Goal: Transaction & Acquisition: Purchase product/service

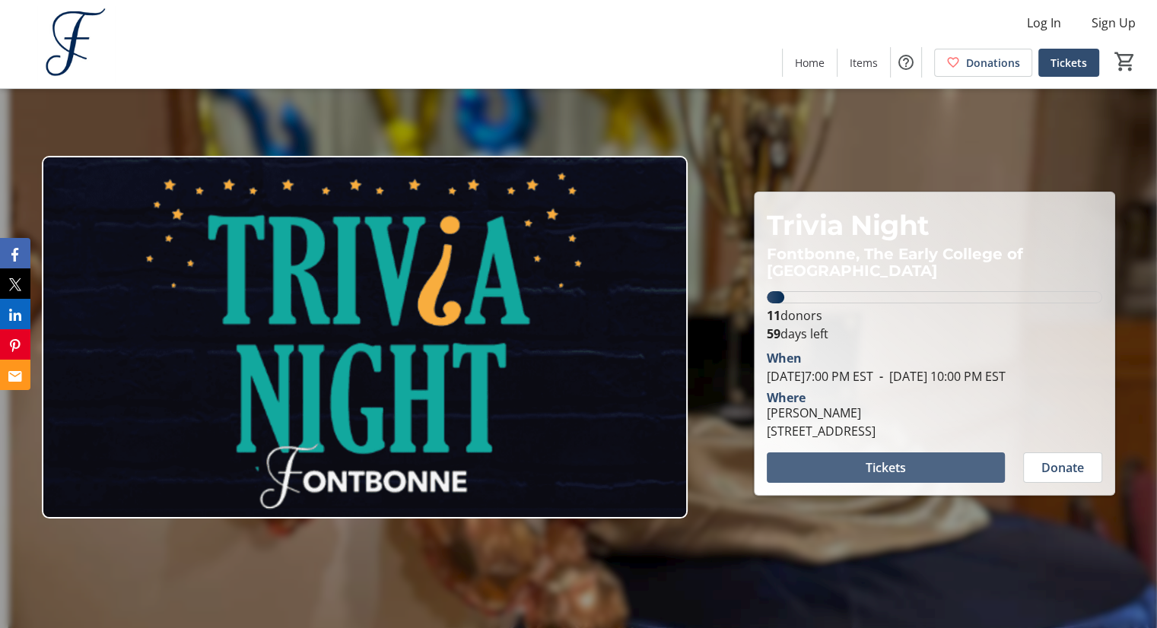
click at [894, 470] on span "Tickets" at bounding box center [885, 468] width 40 height 18
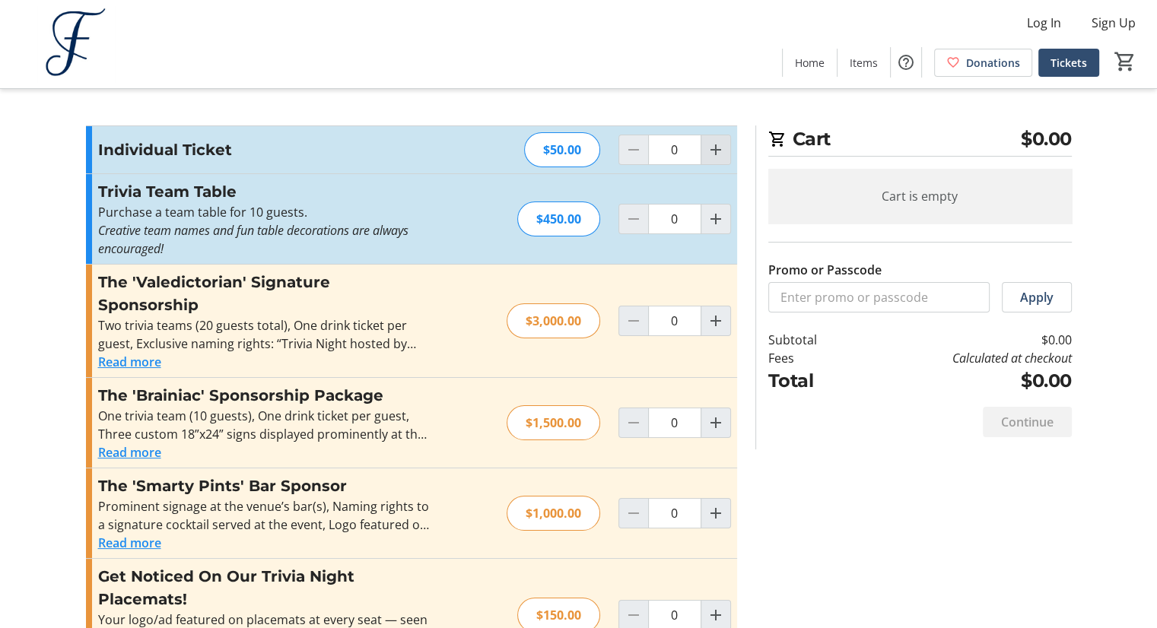
click at [704, 150] on span "Increment by one" at bounding box center [715, 149] width 29 height 29
type input "1"
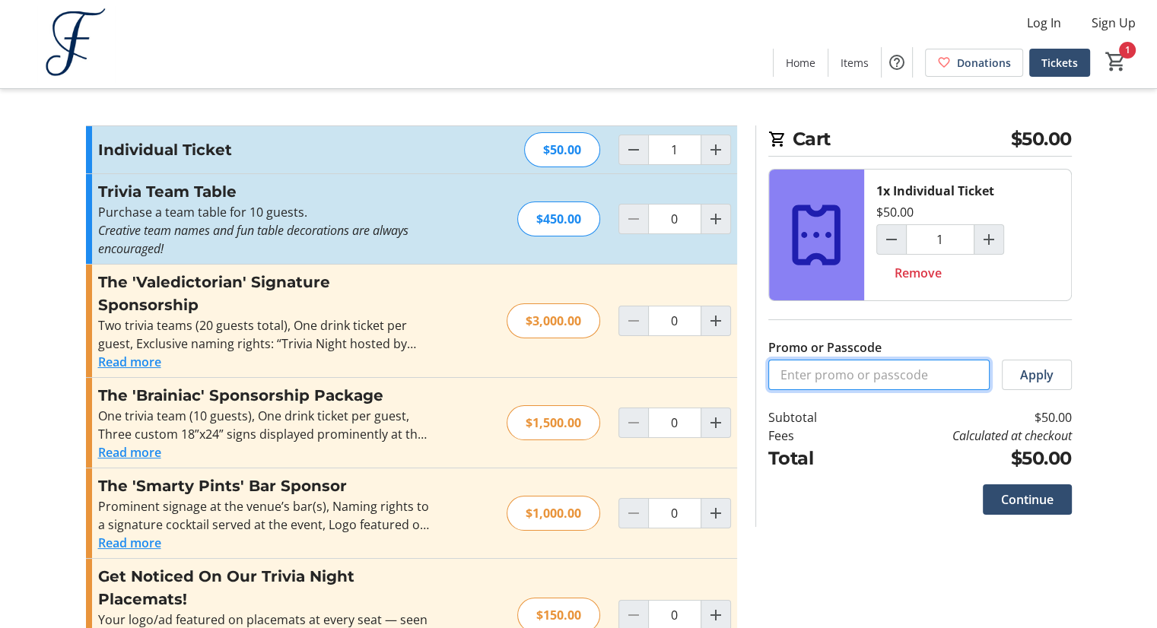
click at [889, 360] on input "Promo or Passcode" at bounding box center [878, 375] width 221 height 30
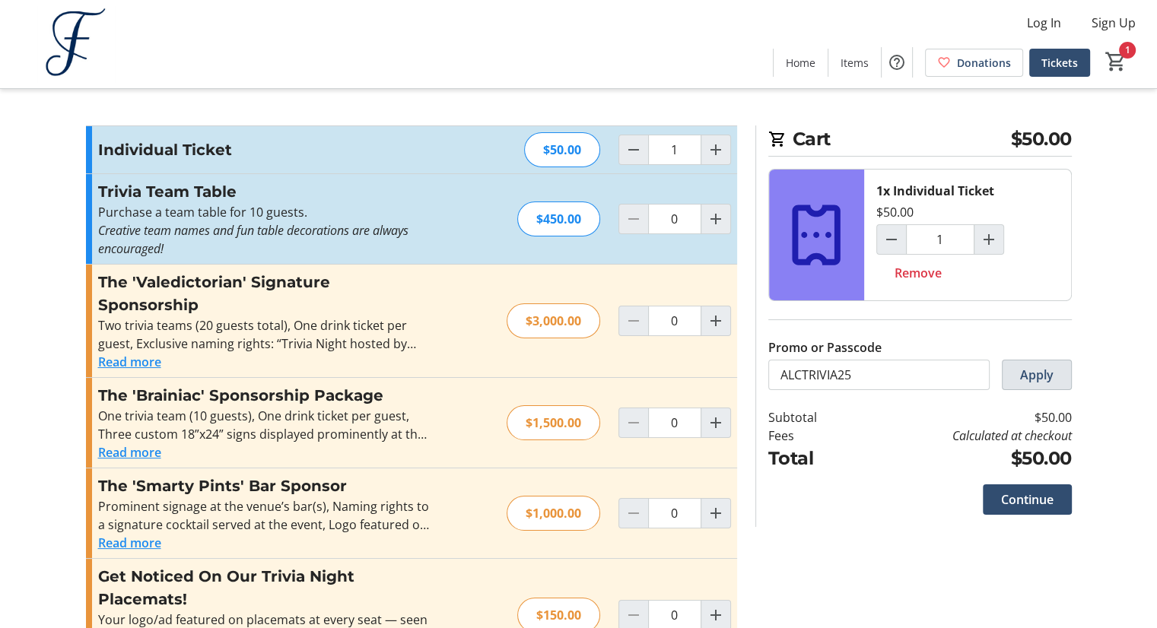
click at [1055, 366] on span at bounding box center [1036, 375] width 68 height 37
click at [869, 369] on input "ALCTRIVIA25" at bounding box center [878, 375] width 221 height 30
type input "A"
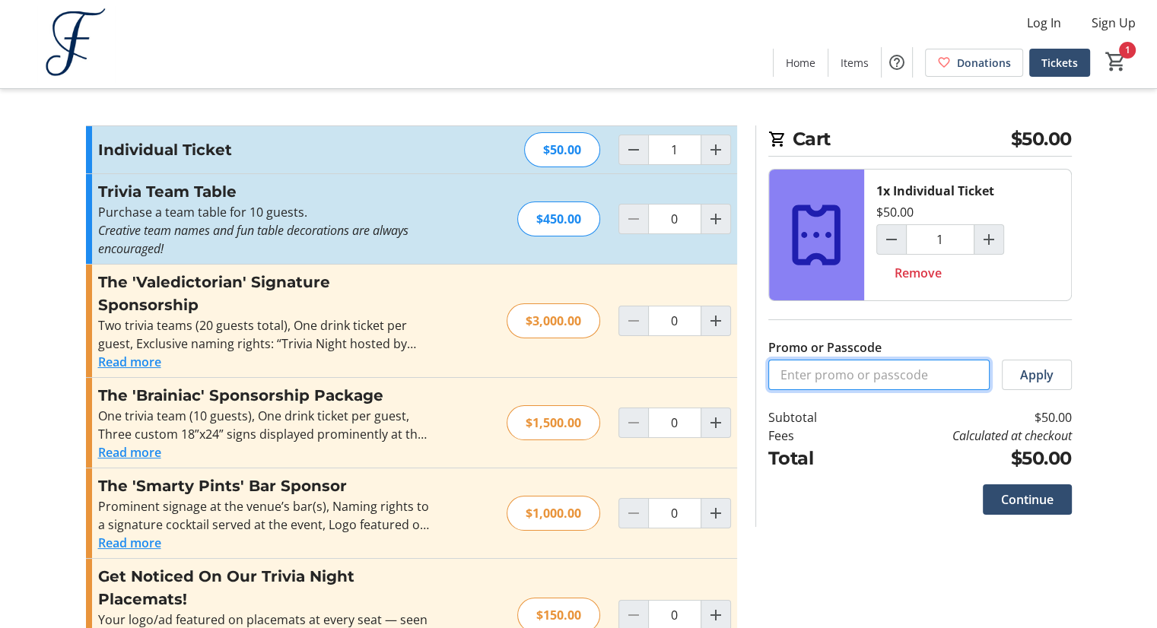
paste input "ALCTRIVIA25"
type input "ALCTRIVIA25"
click at [1022, 380] on span "Apply" at bounding box center [1036, 375] width 33 height 18
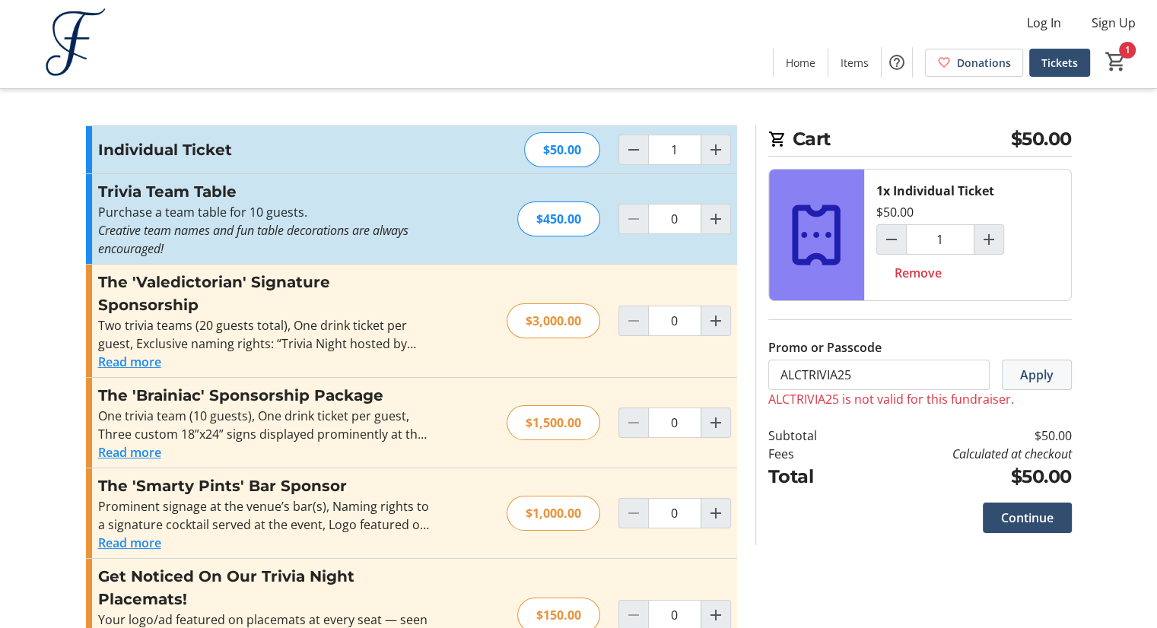
click at [1022, 380] on span "Apply" at bounding box center [1036, 375] width 33 height 18
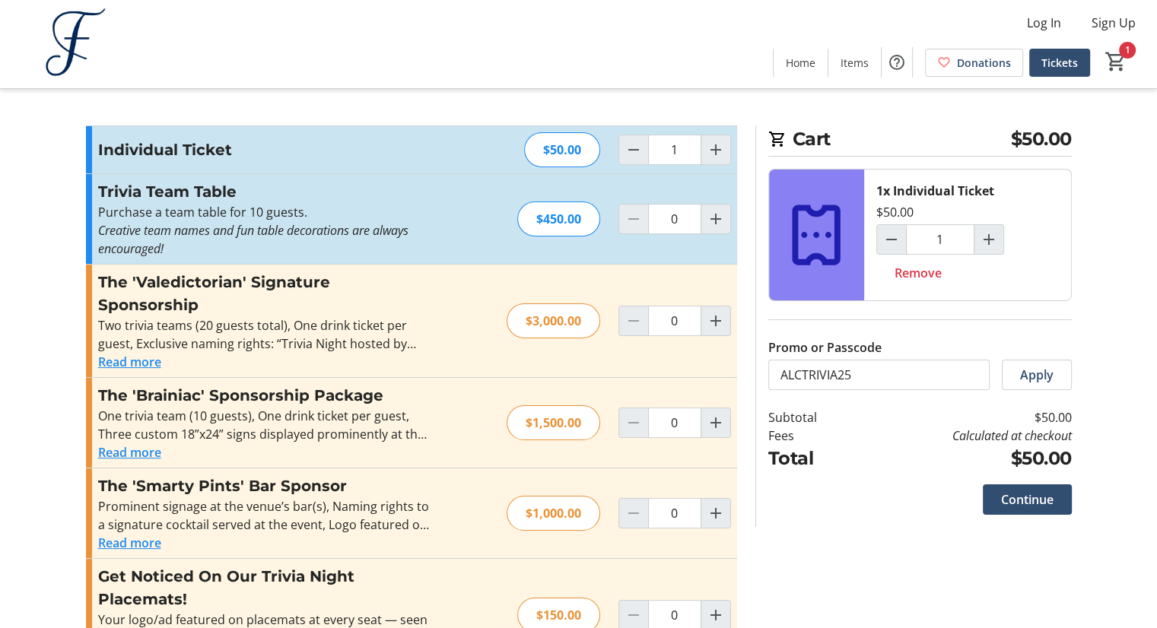
click at [1080, 384] on section "Cart $50.00 1x Individual Ticket $50.00 1 Remove Promo or Passcode ALCTRIVIA25 …" at bounding box center [913, 326] width 335 height 402
click at [1051, 372] on span "Apply" at bounding box center [1036, 375] width 33 height 18
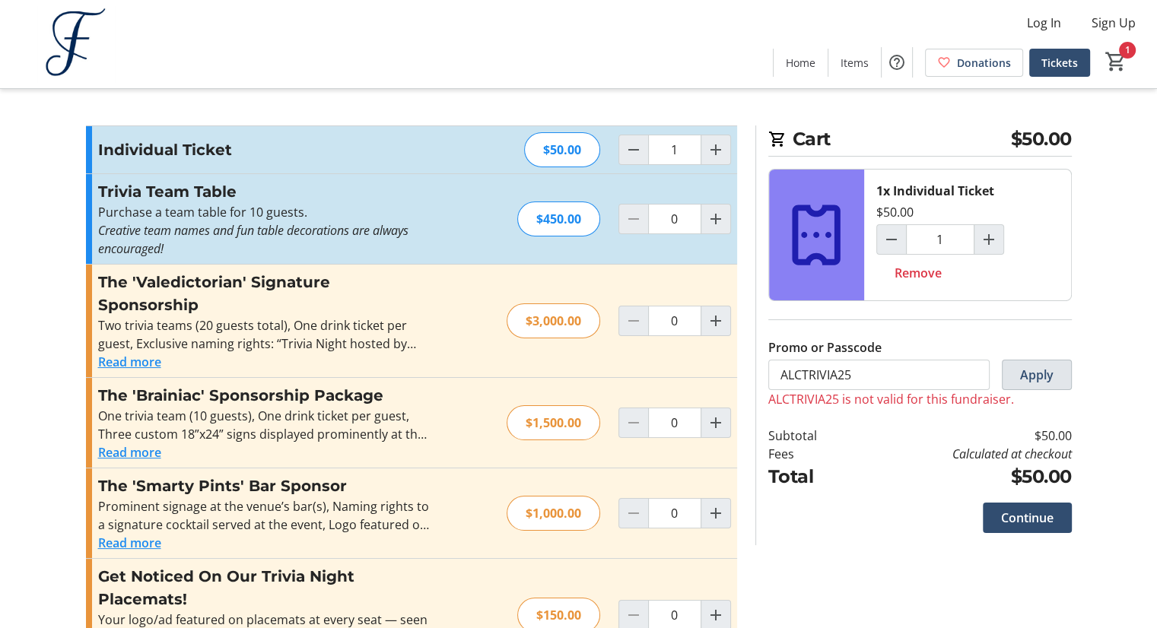
click at [1051, 372] on span "Apply" at bounding box center [1036, 375] width 33 height 18
